Goal: Check status: Check status

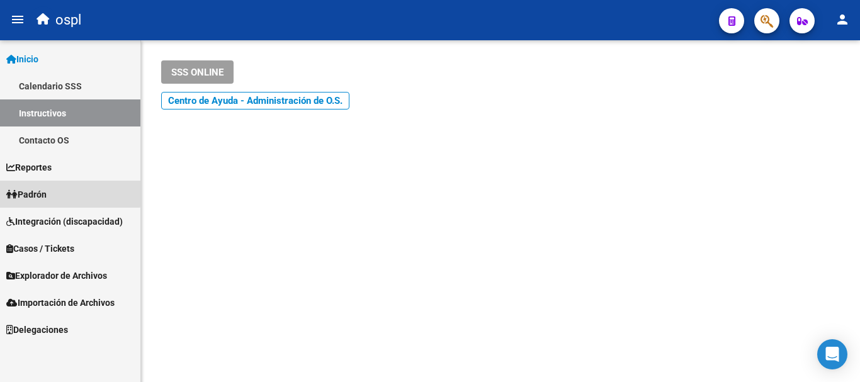
click at [47, 191] on span "Padrón" at bounding box center [26, 195] width 40 height 14
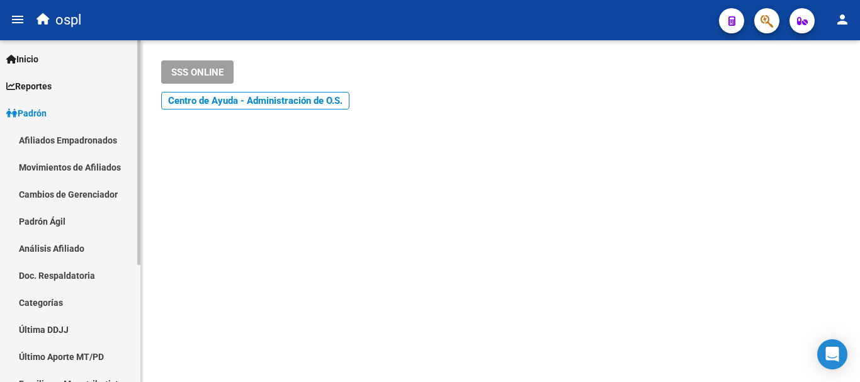
click at [53, 135] on link "Afiliados Empadronados" at bounding box center [70, 140] width 140 height 27
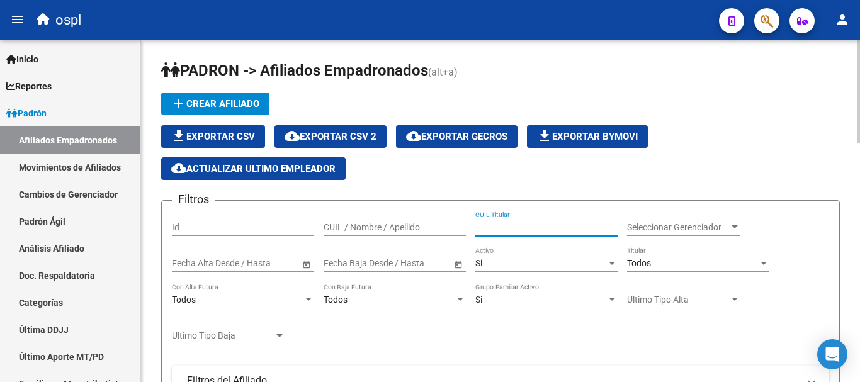
click at [550, 222] on input "CUIL Titular" at bounding box center [546, 227] width 142 height 11
paste input "27-37407246-9"
click at [531, 224] on input "27-37407246-9" at bounding box center [546, 227] width 142 height 11
click at [487, 229] on input "27-374072469" at bounding box center [546, 227] width 142 height 11
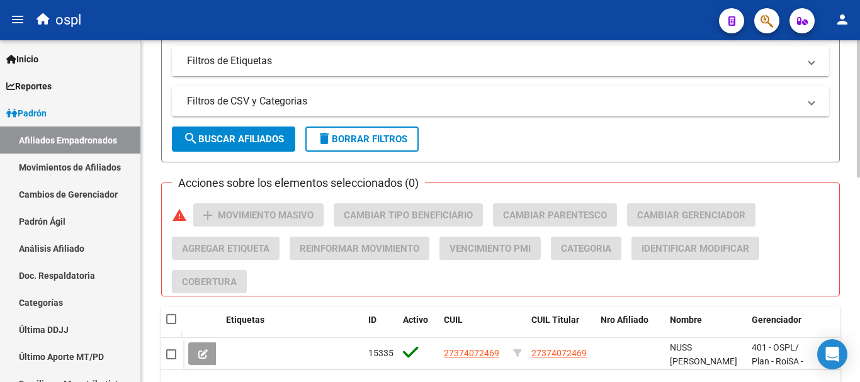
scroll to position [504, 0]
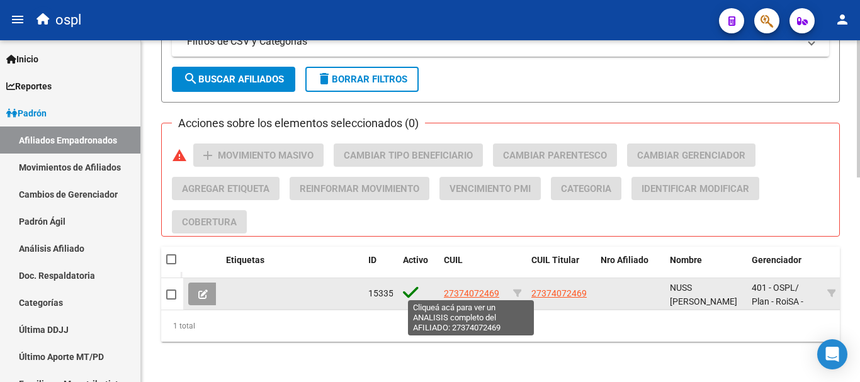
type input "27374072469"
click at [461, 288] on span "27374072469" at bounding box center [471, 293] width 55 height 10
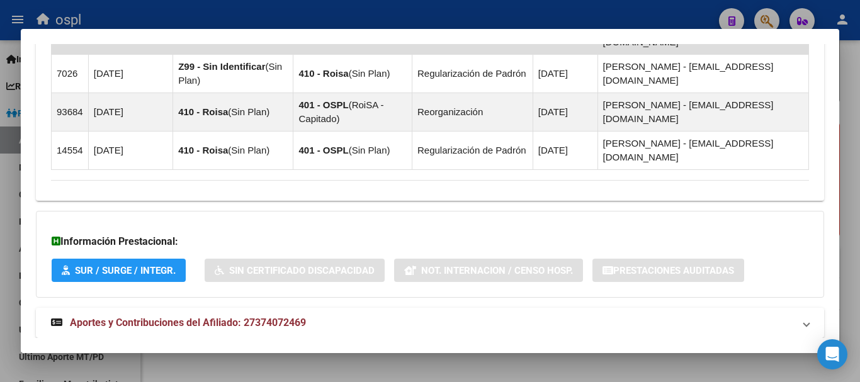
scroll to position [993, 0]
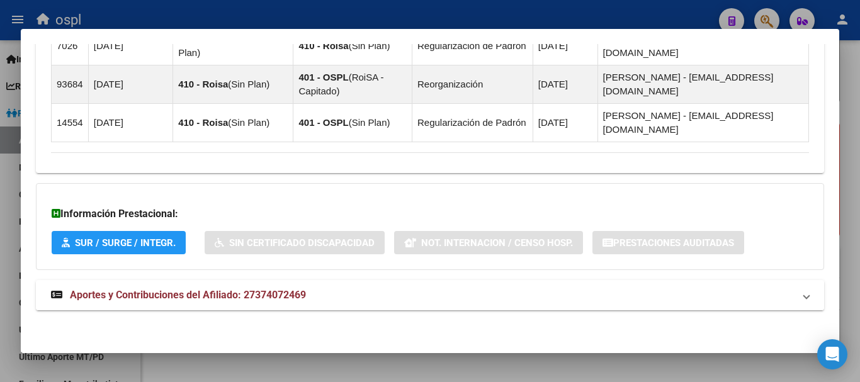
click at [150, 288] on strong "Aportes y Contribuciones del Afiliado: 27374072469" at bounding box center [178, 295] width 255 height 15
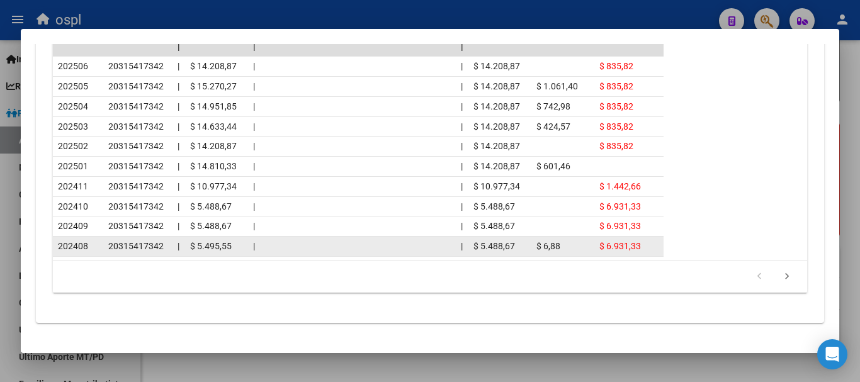
scroll to position [1495, 0]
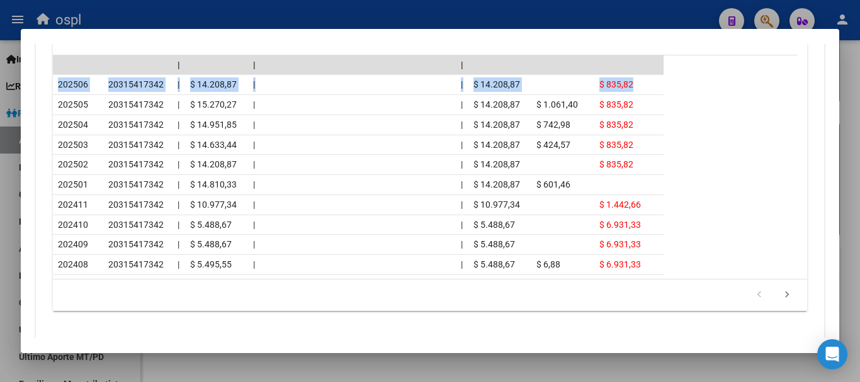
drag, startPoint x: 53, startPoint y: 116, endPoint x: 685, endPoint y: 107, distance: 631.7
click at [685, 95] on datatable-row-wrapper "202506 20315417342 | $ 14.208,87 | | $ 14.208,87 $ 835,82" at bounding box center [425, 85] width 745 height 20
